Goal: Task Accomplishment & Management: Complete application form

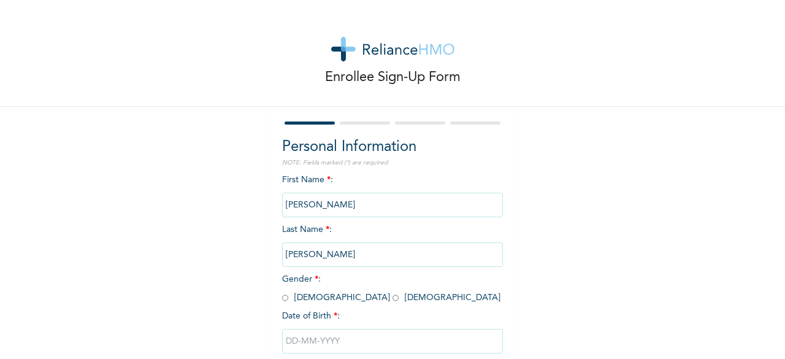
click at [282, 299] on input "radio" at bounding box center [285, 298] width 6 height 12
radio input "true"
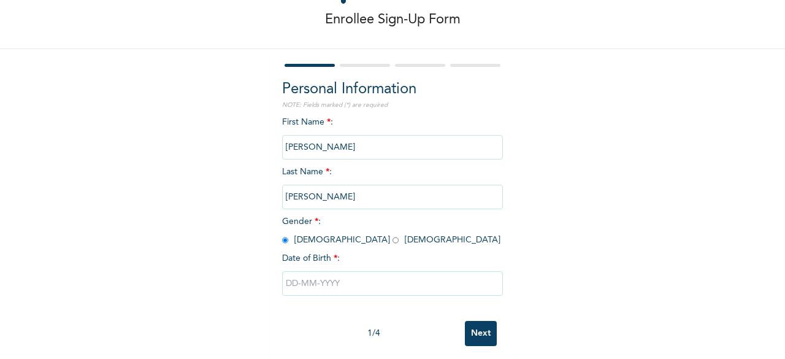
scroll to position [74, 0]
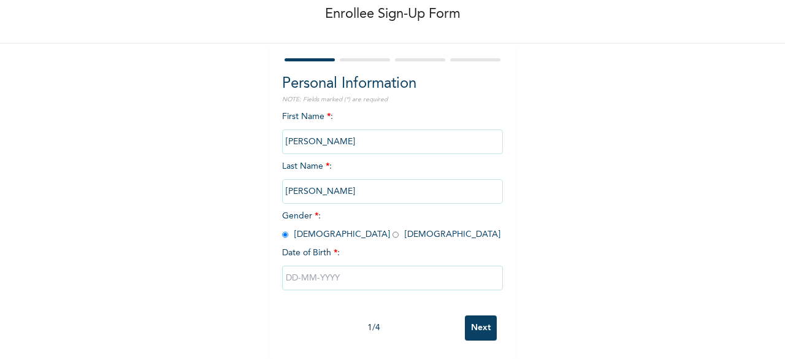
click at [331, 268] on input "text" at bounding box center [392, 278] width 221 height 25
select select "7"
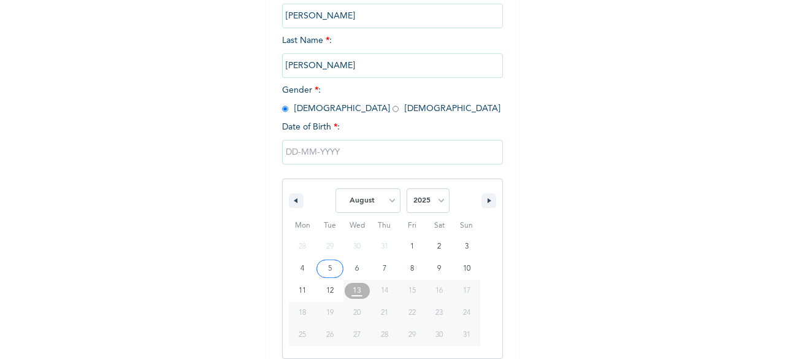
scroll to position [199, 0]
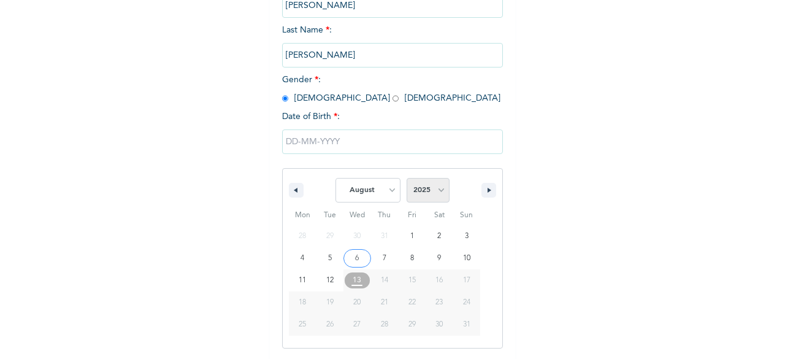
click at [417, 196] on select "2025 2024 2023 2022 2021 2020 2019 2018 2017 2016 2015 2014 2013 2012 2011 2010…" at bounding box center [428, 190] width 43 height 25
select select "1984"
click at [407, 179] on select "2025 2024 2023 2022 2021 2020 2019 2018 2017 2016 2015 2014 2013 2012 2011 2010…" at bounding box center [428, 190] width 43 height 25
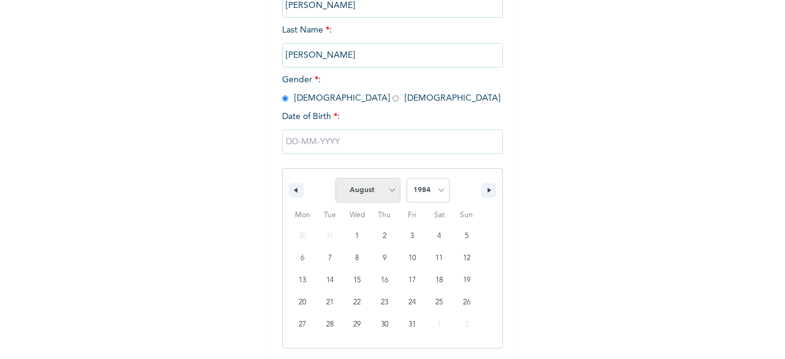
click at [393, 198] on select "January February March April May June July August September October November De…" at bounding box center [368, 190] width 65 height 25
select select "11"
click at [336, 179] on select "January February March April May June July August September October November De…" at bounding box center [368, 190] width 65 height 25
type input "[DATE]"
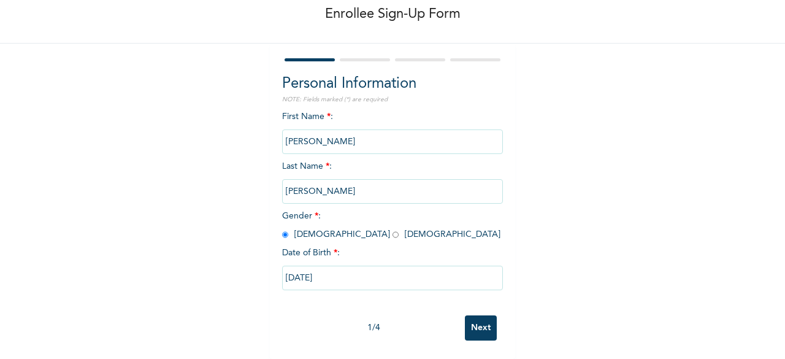
click at [478, 324] on input "Next" at bounding box center [481, 327] width 32 height 25
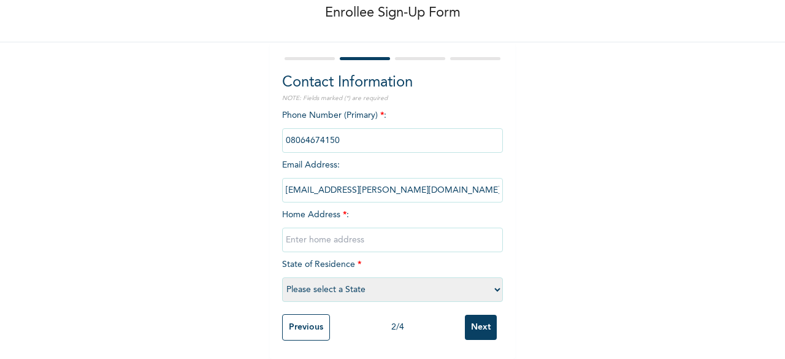
click at [345, 228] on input "text" at bounding box center [392, 240] width 221 height 25
type input "39"
select select "29"
type input "3"
click at [493, 282] on select "Please select a State [PERSON_NAME] (FCT) [PERSON_NAME] Ibom [GEOGRAPHIC_DATA] …" at bounding box center [392, 289] width 221 height 25
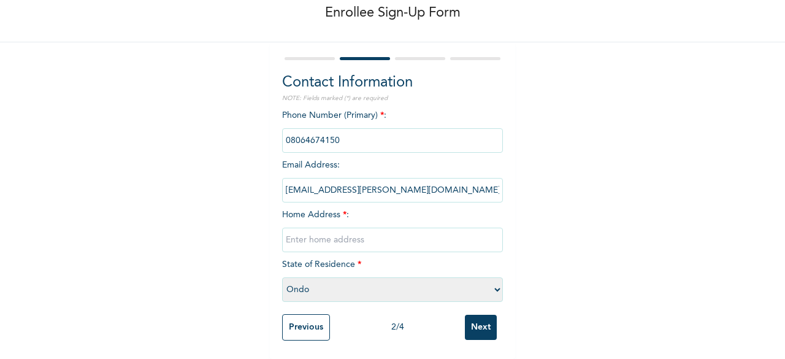
select select "25"
click at [282, 277] on select "Please select a State [PERSON_NAME] (FCT) [PERSON_NAME] Ibom [GEOGRAPHIC_DATA] …" at bounding box center [392, 289] width 221 height 25
click at [372, 250] on div "Phone Number (Primary) * : Email Address : [EMAIL_ADDRESS][PERSON_NAME][DOMAIN_…" at bounding box center [392, 208] width 221 height 199
click at [507, 223] on div "Contact Information NOTE: Fields marked (*) are required Phone Number (Primary)…" at bounding box center [392, 200] width 245 height 317
click at [303, 228] on input "text" at bounding box center [392, 240] width 221 height 25
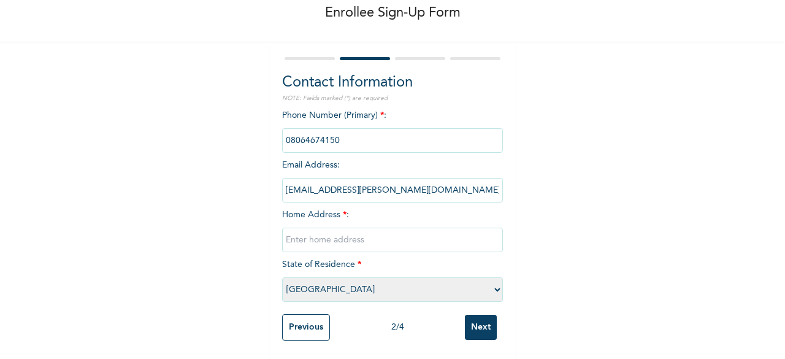
paste input "[STREET_ADDRESS]"
type input "[STREET_ADDRESS]"
click at [542, 268] on div "Enrollee Sign-Up Form Contact Information NOTE: Fields marked (*) are required …" at bounding box center [392, 147] width 785 height 423
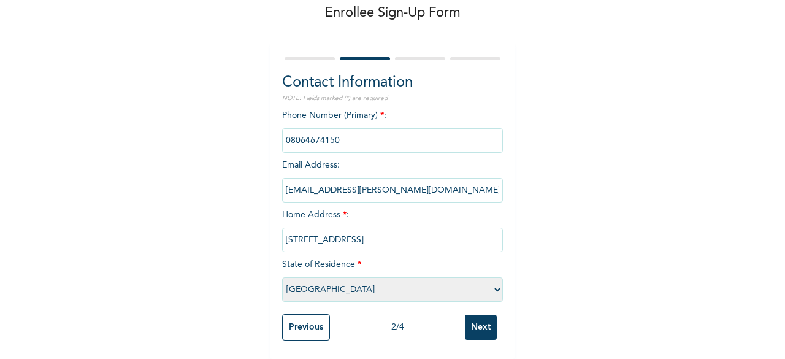
click at [563, 264] on div "Enrollee Sign-Up Form Contact Information NOTE: Fields marked (*) are required …" at bounding box center [392, 147] width 785 height 423
click at [479, 322] on input "Next" at bounding box center [481, 327] width 32 height 25
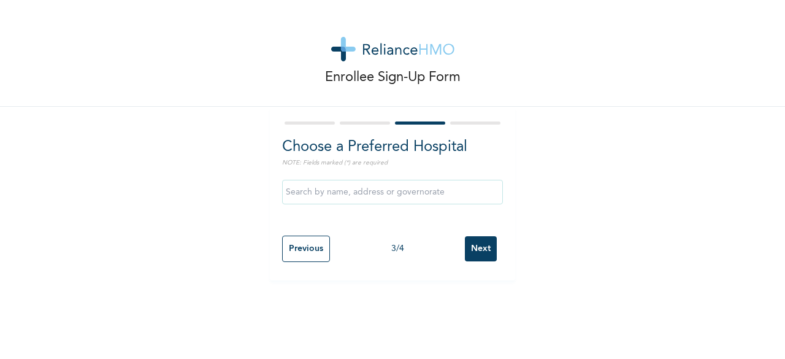
click at [400, 195] on input "text" at bounding box center [392, 192] width 221 height 25
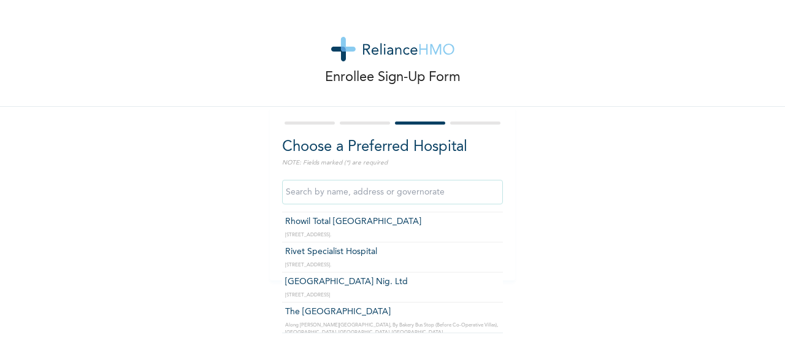
scroll to position [1391, 0]
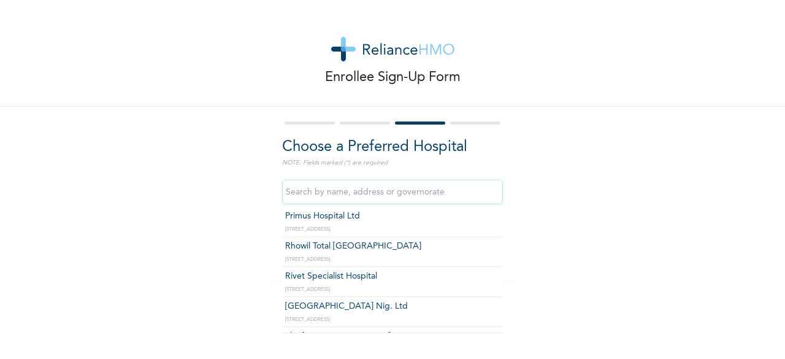
click at [326, 199] on input "text" at bounding box center [392, 192] width 221 height 25
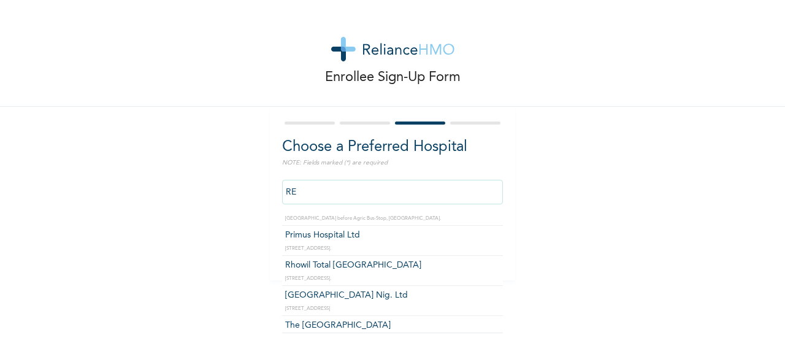
type input "R"
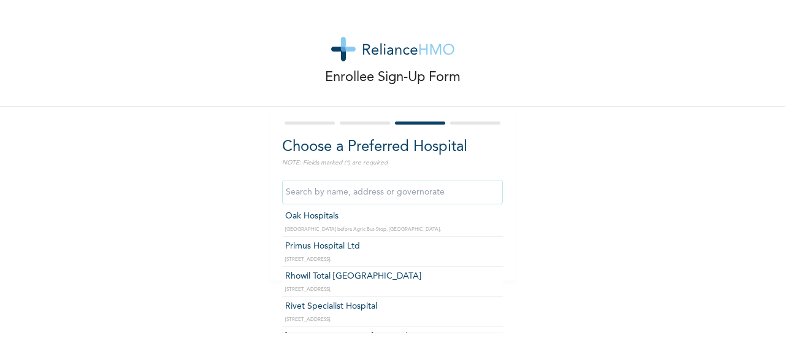
scroll to position [1391, 0]
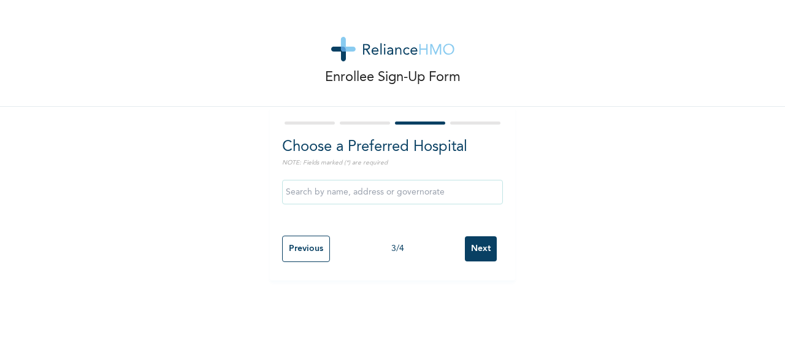
click at [536, 188] on div "Enrollee Sign-Up Form Choose a Preferred Hospital NOTE: Fields marked (*) are r…" at bounding box center [392, 140] width 785 height 280
click at [426, 192] on input "text" at bounding box center [392, 192] width 221 height 25
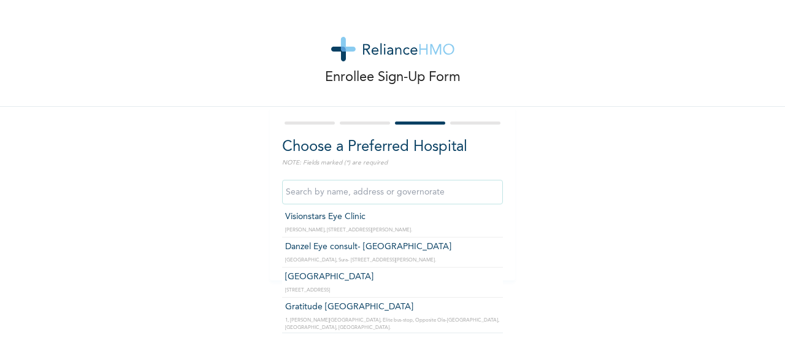
scroll to position [35056, 0]
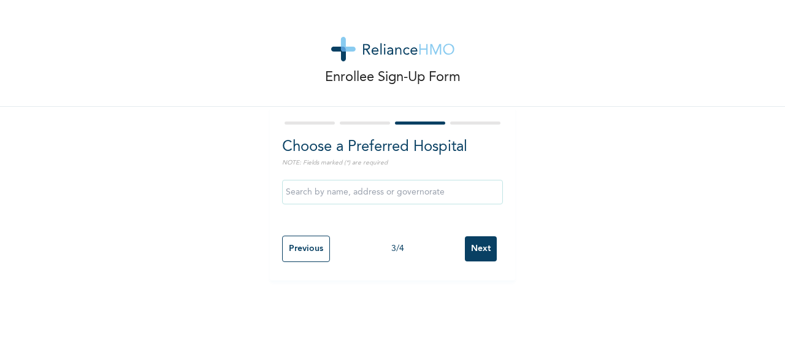
click at [563, 208] on div "Enrollee Sign-Up Form Choose a Preferred Hospital NOTE: Fields marked (*) are r…" at bounding box center [392, 140] width 785 height 280
click at [470, 252] on input "Next" at bounding box center [481, 248] width 32 height 25
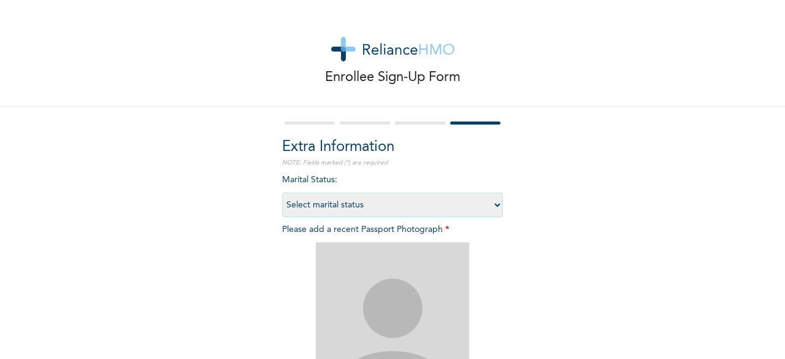
click at [493, 204] on select "Select marital status [DEMOGRAPHIC_DATA] Married [DEMOGRAPHIC_DATA] Widow/[DEMO…" at bounding box center [392, 205] width 221 height 25
select select "1"
click at [282, 193] on select "Select marital status [DEMOGRAPHIC_DATA] Married [DEMOGRAPHIC_DATA] Widow/[DEMO…" at bounding box center [392, 205] width 221 height 25
click at [569, 226] on div "Enrollee Sign-Up Form Extra Information NOTE: Fields marked (*) are required Ma…" at bounding box center [392, 264] width 785 height 528
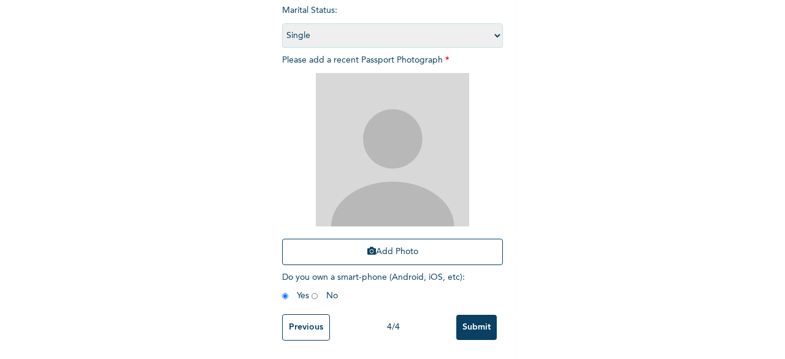
scroll to position [179, 0]
click at [286, 319] on input "Previous" at bounding box center [306, 327] width 48 height 26
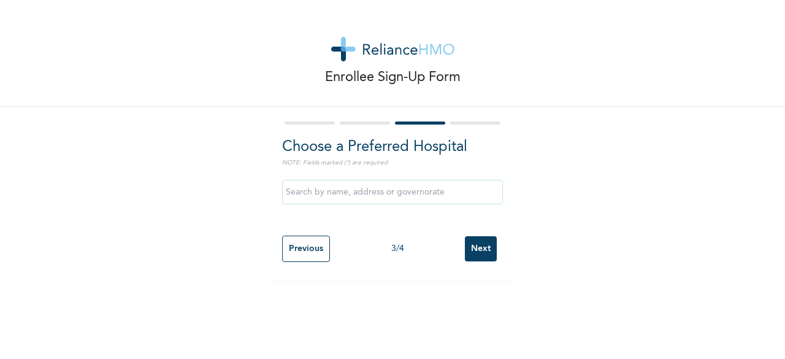
scroll to position [0, 0]
click at [477, 246] on input "Next" at bounding box center [481, 248] width 32 height 25
select select "1"
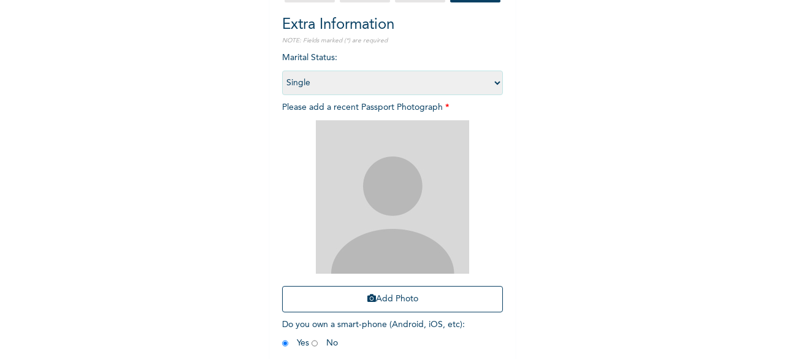
scroll to position [147, 0]
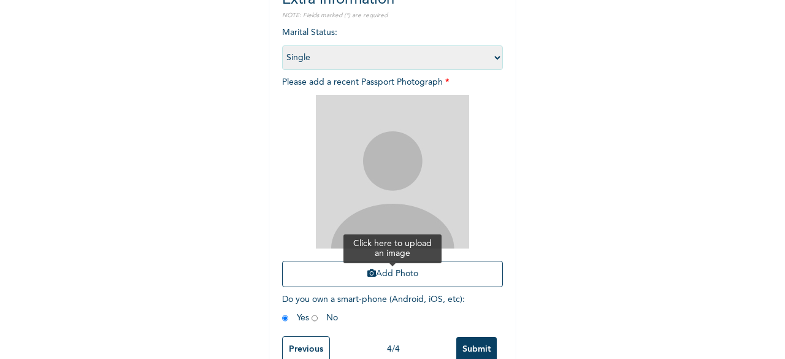
click at [398, 274] on button "Add Photo" at bounding box center [392, 274] width 221 height 26
